Goal: Check status: Check status

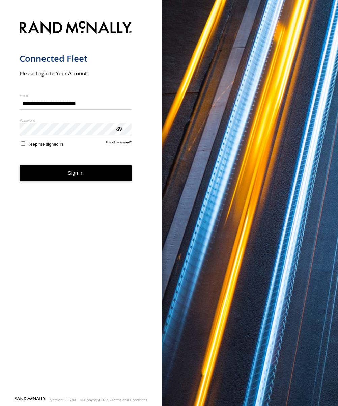
click at [60, 174] on button "Sign in" at bounding box center [76, 173] width 112 height 17
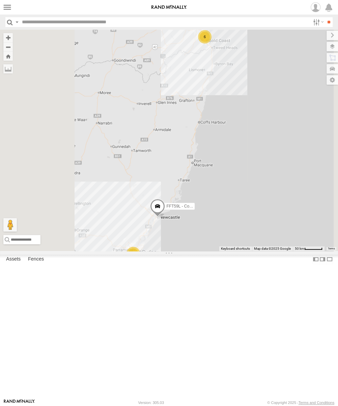
click at [0, 0] on div "Squeak - Dark Green Sydney" at bounding box center [0, 0] width 0 height 0
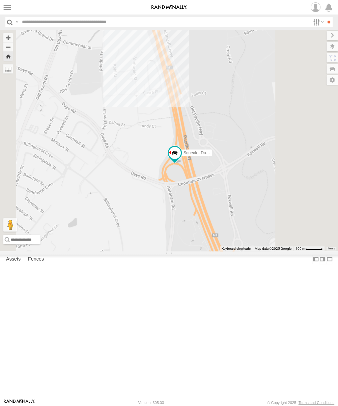
drag, startPoint x: 251, startPoint y: 175, endPoint x: 257, endPoint y: 198, distance: 24.1
click at [257, 198] on div "Squeak - Dark Green" at bounding box center [169, 141] width 338 height 222
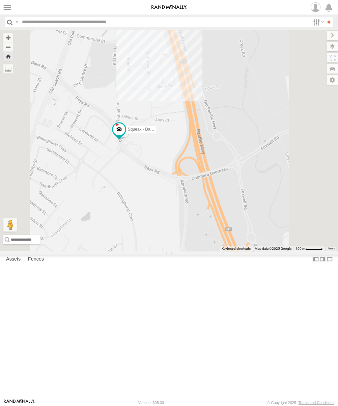
drag, startPoint x: 203, startPoint y: 137, endPoint x: 222, endPoint y: 167, distance: 34.9
click at [221, 130] on div "Squeak - Dark Green" at bounding box center [169, 141] width 338 height 222
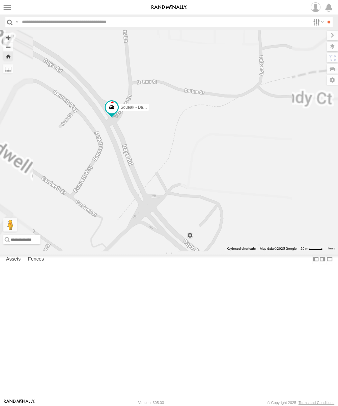
drag, startPoint x: 214, startPoint y: 197, endPoint x: 254, endPoint y: 223, distance: 47.6
click at [254, 223] on div "Squeak - Dark Green" at bounding box center [169, 141] width 338 height 222
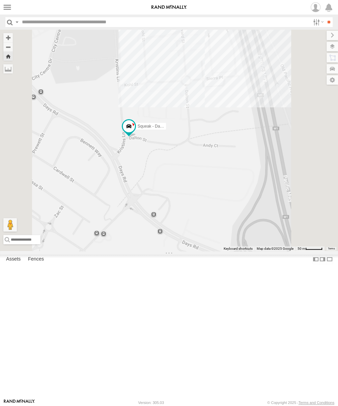
drag, startPoint x: 266, startPoint y: 220, endPoint x: 222, endPoint y: 244, distance: 50.6
click at [222, 244] on div "Squeak - Dark Green" at bounding box center [169, 141] width 338 height 222
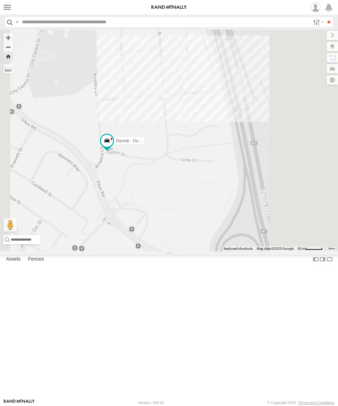
drag, startPoint x: 254, startPoint y: 214, endPoint x: 252, endPoint y: 220, distance: 6.3
click at [252, 220] on div "Squeak - Dark Green" at bounding box center [169, 141] width 338 height 222
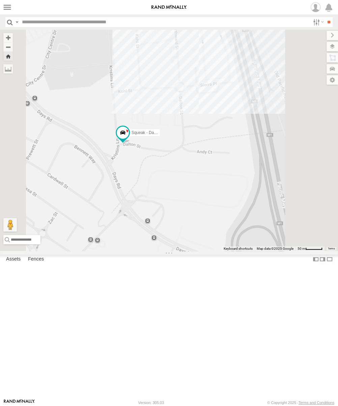
drag, startPoint x: 252, startPoint y: 220, endPoint x: 270, endPoint y: 205, distance: 23.5
click at [270, 204] on div "Squeak - Dark Green" at bounding box center [169, 141] width 338 height 222
